Goal: Task Accomplishment & Management: Use online tool/utility

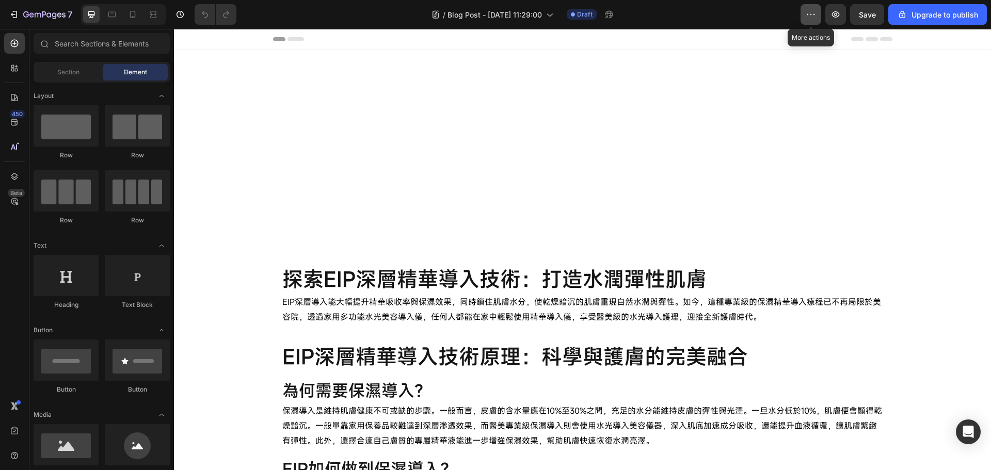
click at [809, 18] on icon "button" at bounding box center [811, 14] width 10 height 10
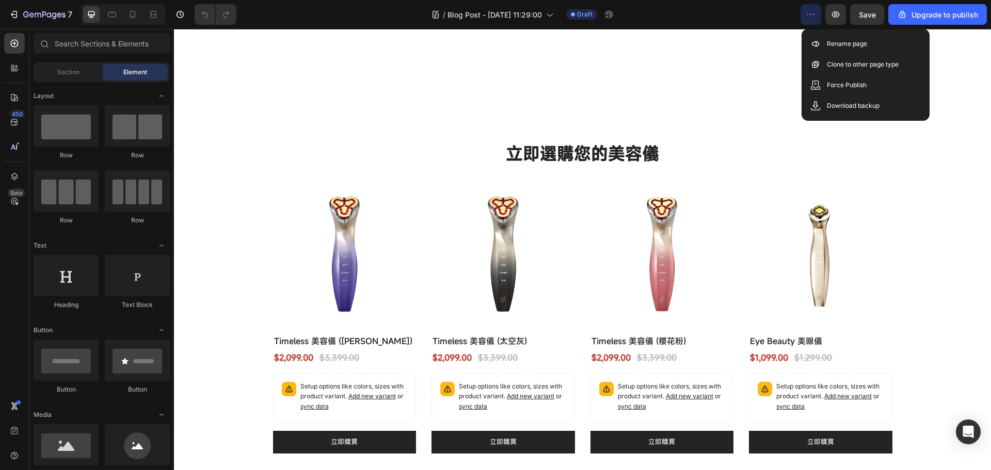
scroll to position [2274, 0]
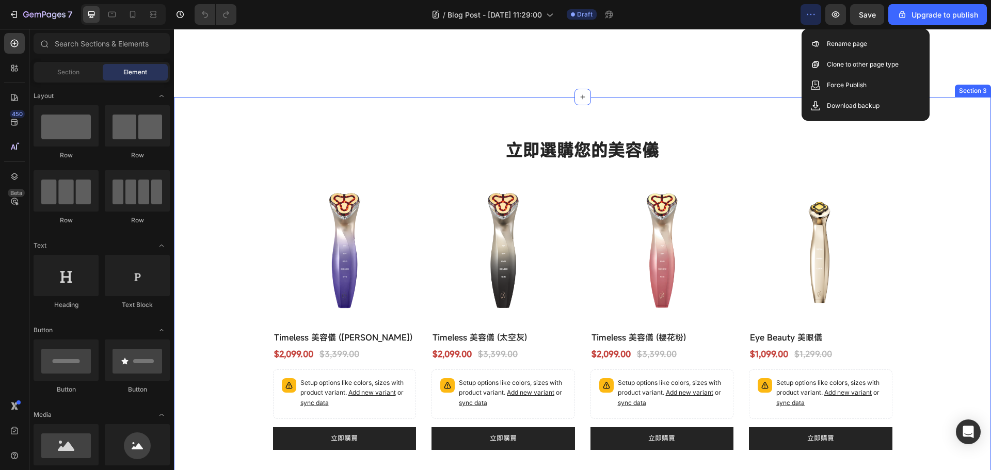
click at [932, 341] on div "立即選購您的美容儀 Heading (P) Images Row Timeless 美容儀 (極光紫) (P) Title $2,099.00 (P) Pri…" at bounding box center [583, 294] width 802 height 312
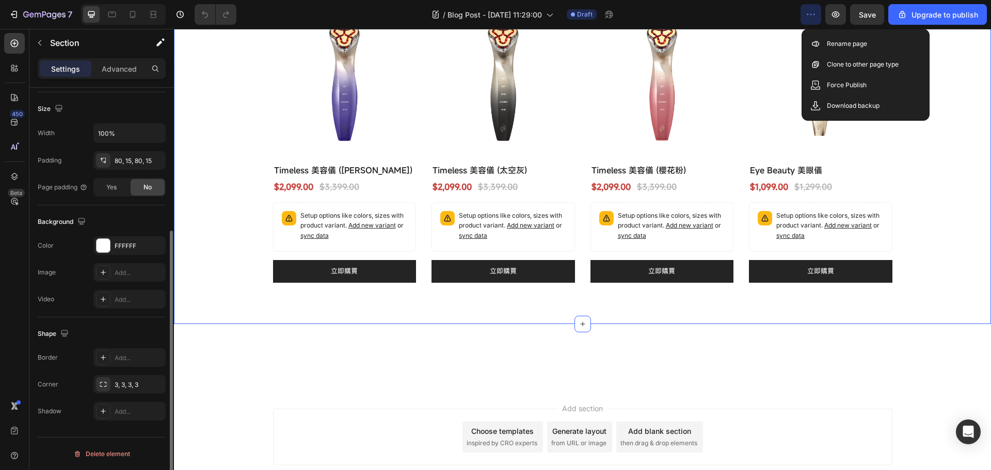
scroll to position [166, 0]
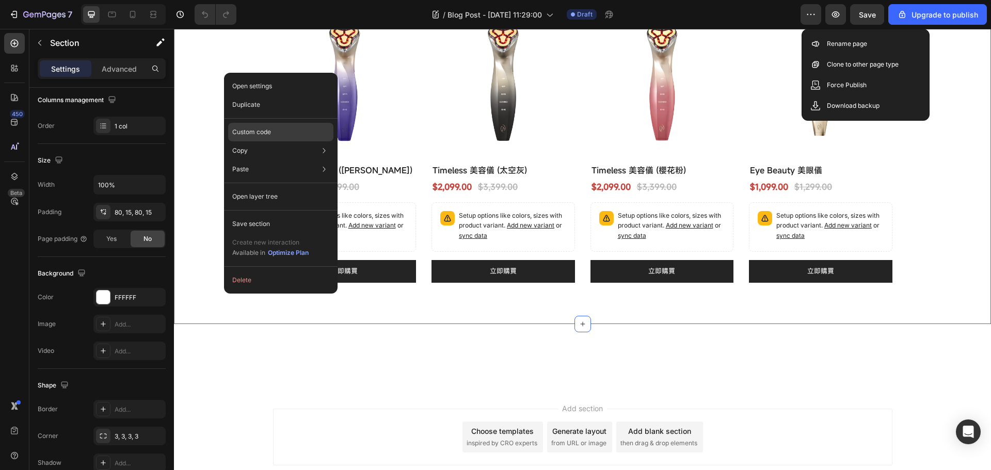
click at [294, 134] on div "Custom code" at bounding box center [280, 132] width 105 height 19
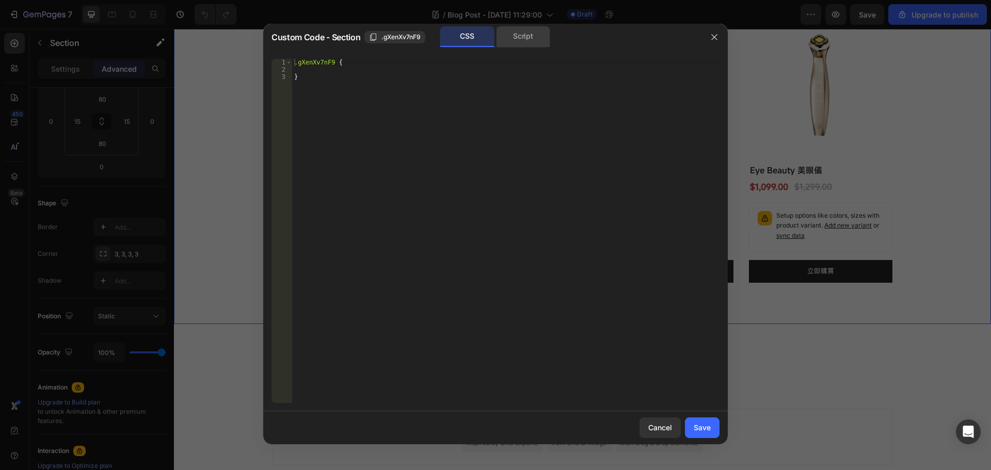
click at [523, 38] on div "Script" at bounding box center [523, 36] width 54 height 21
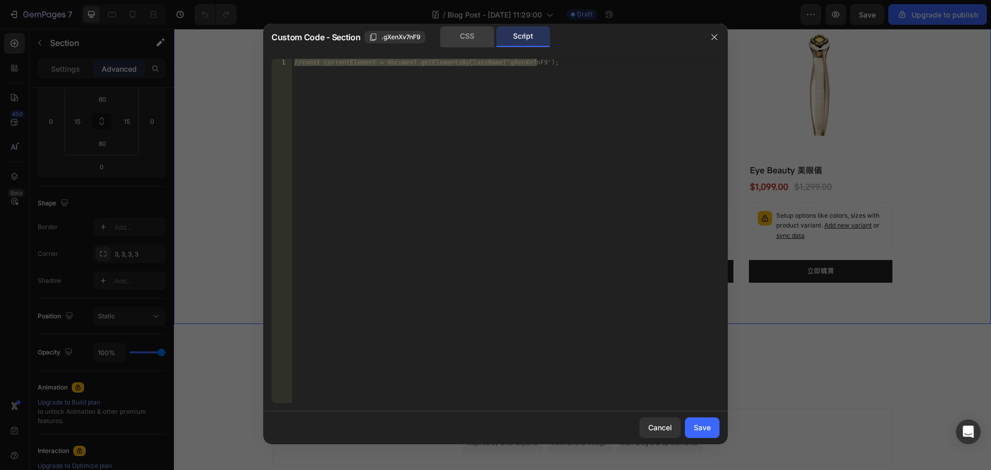
click at [481, 42] on div "CSS" at bounding box center [467, 36] width 54 height 21
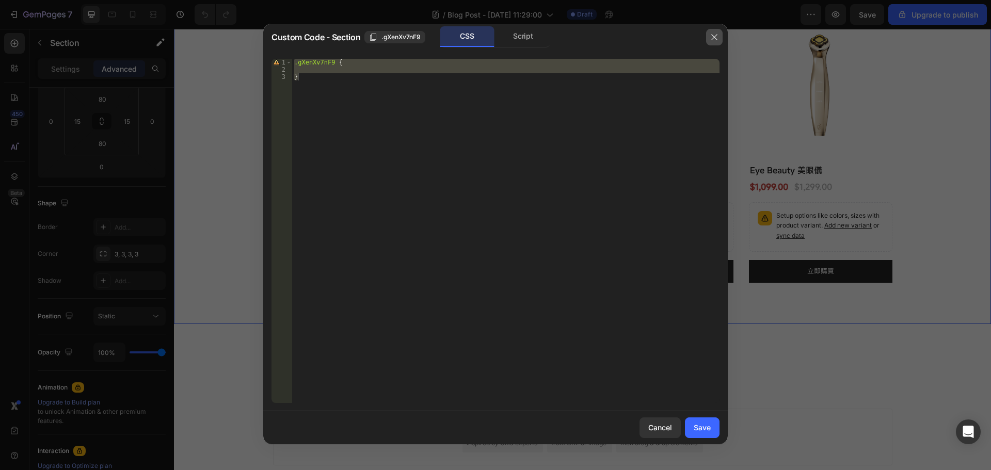
click at [715, 41] on button "button" at bounding box center [714, 37] width 17 height 17
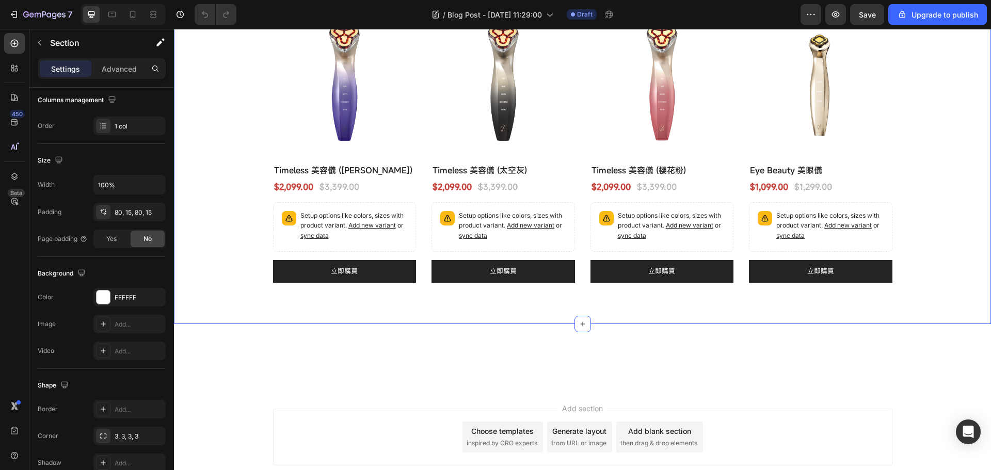
click at [204, 201] on div "立即選購您的美容儀 Heading (P) Images Row Timeless 美容儀 (極光紫) (P) Title $2,099.00 (P) Pri…" at bounding box center [583, 127] width 802 height 312
click at [928, 258] on div "立即選購您的美容儀 Heading (P) Images Row Timeless 美容儀 (極光紫) (P) Title $2,099.00 (P) Pri…" at bounding box center [583, 127] width 802 height 312
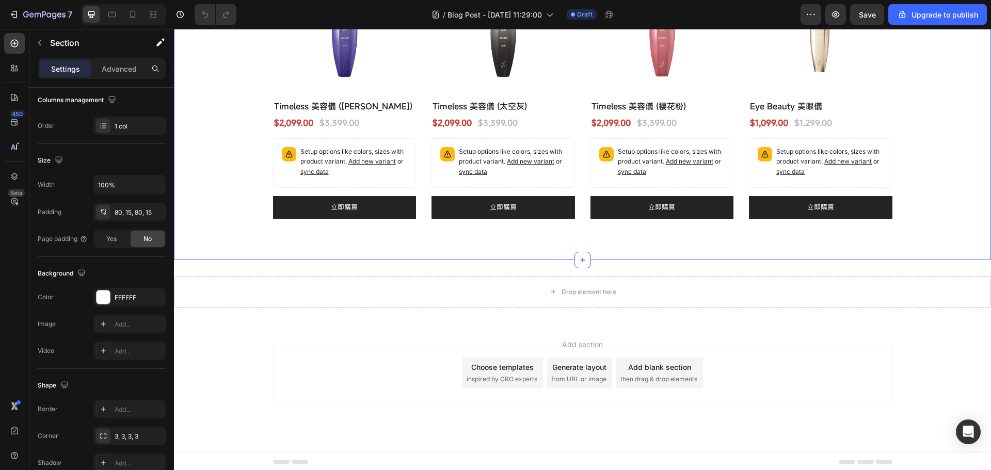
scroll to position [2508, 0]
